Goal: Task Accomplishment & Management: Manage account settings

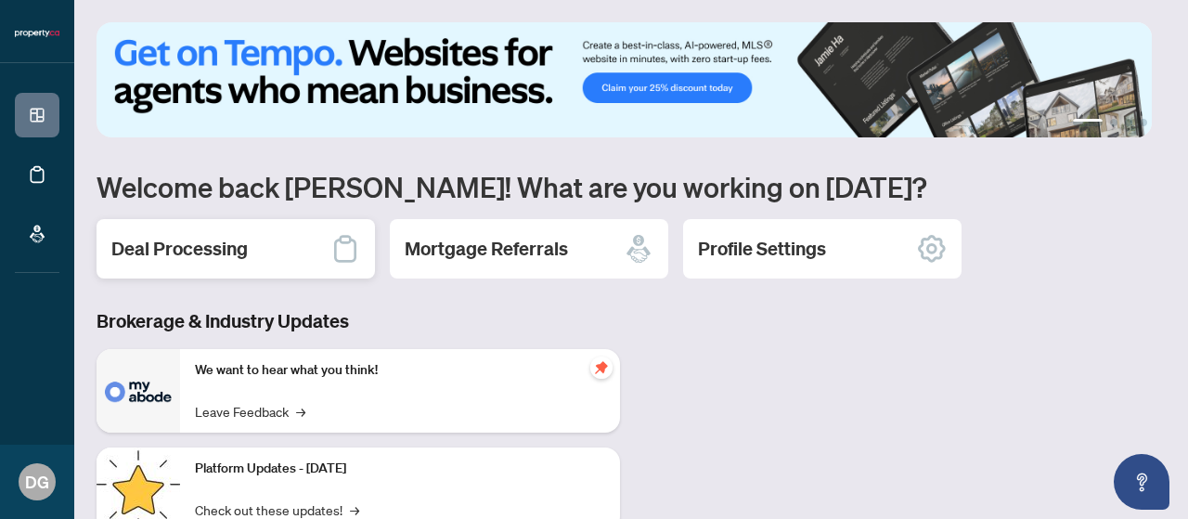
click at [221, 233] on div "Deal Processing" at bounding box center [236, 248] width 279 height 59
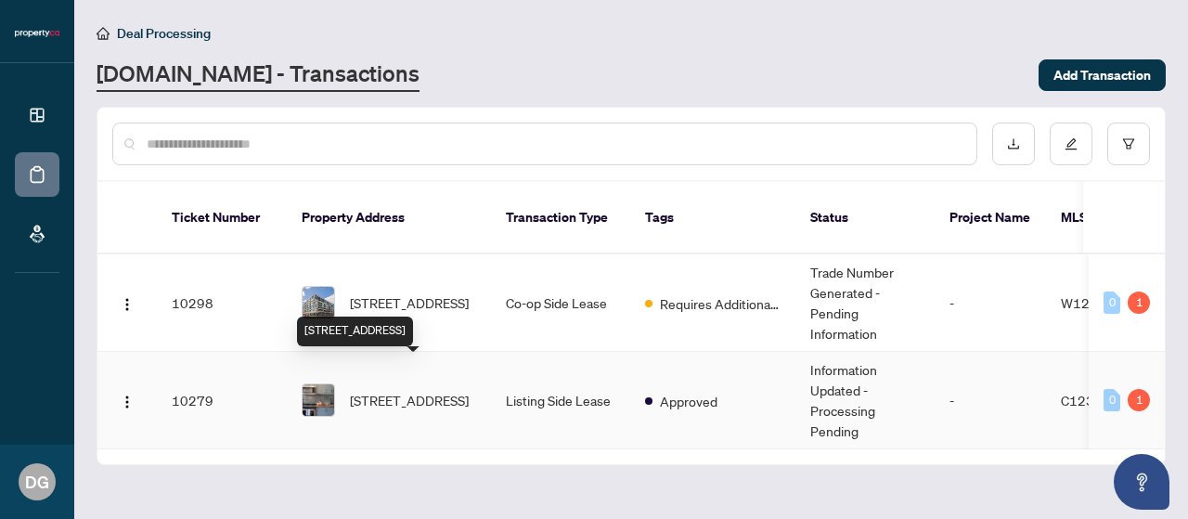
click at [422, 390] on span "[STREET_ADDRESS]" at bounding box center [409, 400] width 119 height 20
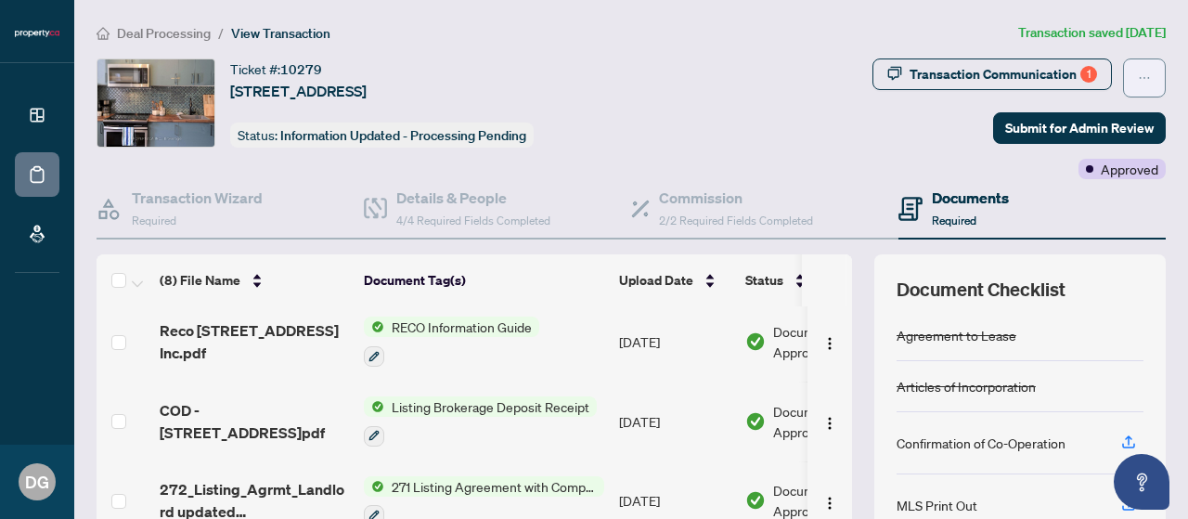
click at [1137, 84] on button "button" at bounding box center [1144, 77] width 43 height 39
